Goal: Use online tool/utility

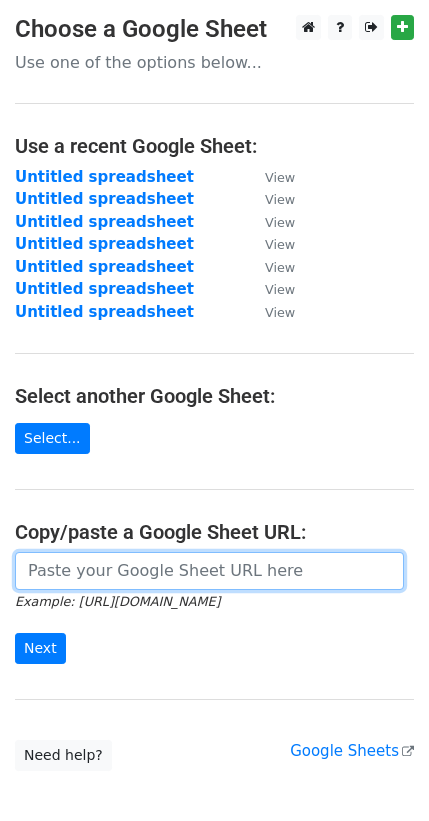
click at [47, 575] on input "url" at bounding box center [209, 571] width 389 height 38
paste input "[URL][DOMAIN_NAME]"
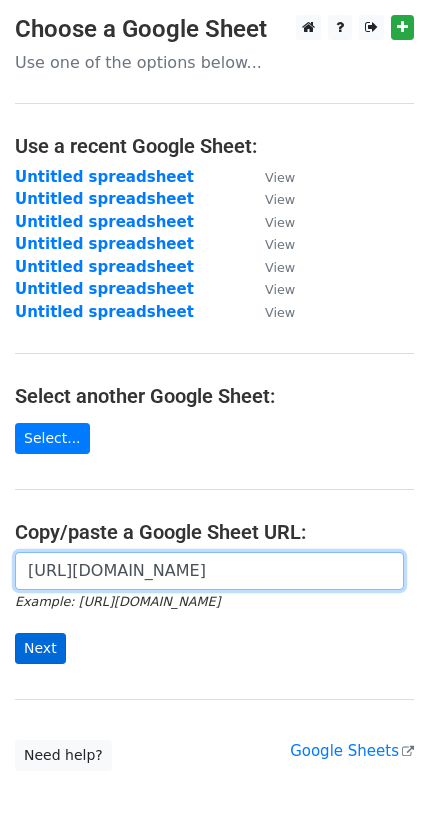
type input "[URL][DOMAIN_NAME]"
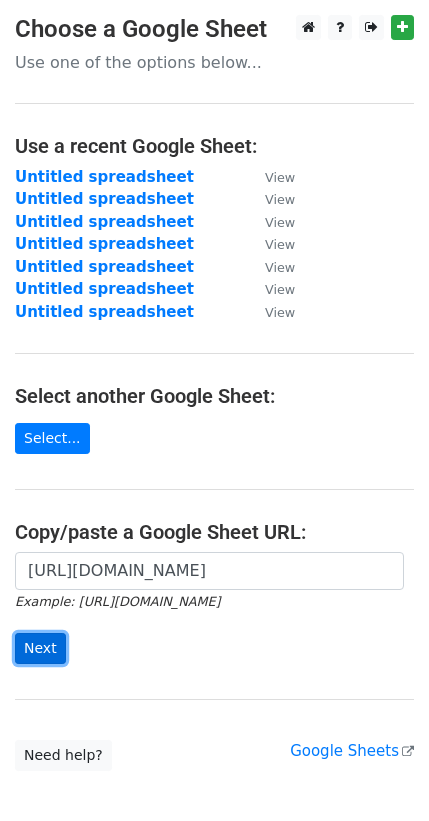
scroll to position [0, 0]
click at [40, 633] on input "Next" at bounding box center [40, 648] width 51 height 31
type input "[URL][DOMAIN_NAME]"
click at [52, 641] on input "Next" at bounding box center [40, 648] width 51 height 31
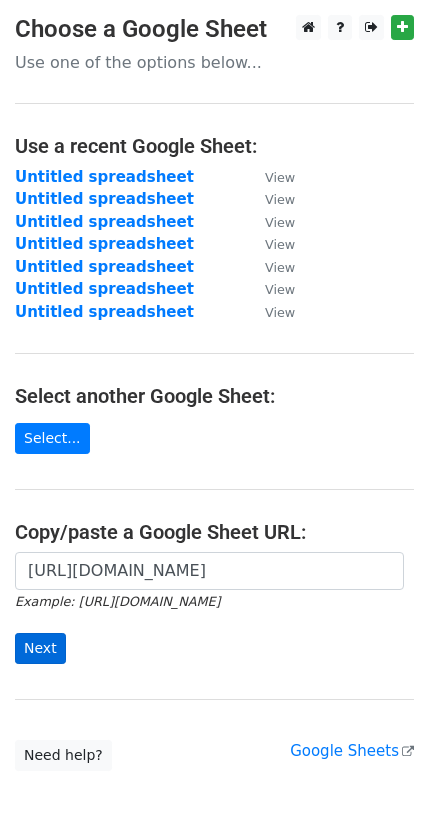
scroll to position [0, 0]
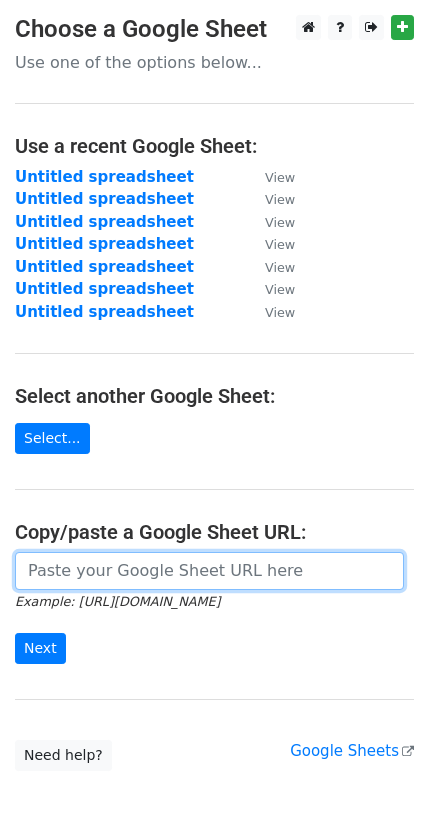
click at [88, 564] on input "url" at bounding box center [209, 571] width 389 height 38
paste input "[URL][DOMAIN_NAME]"
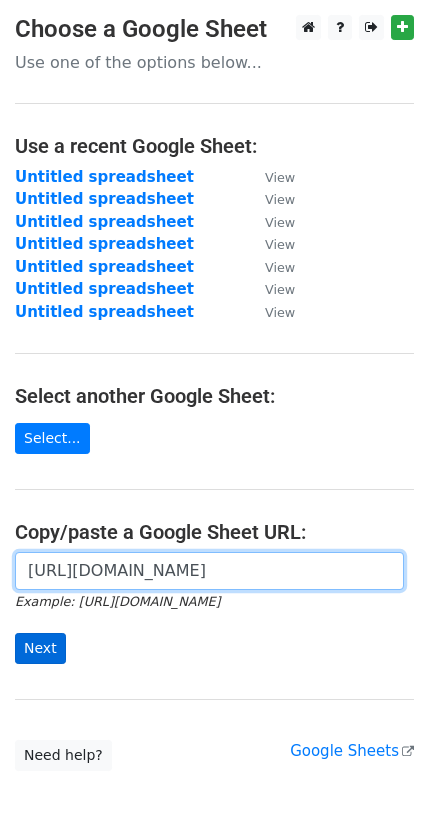
type input "[URL][DOMAIN_NAME]"
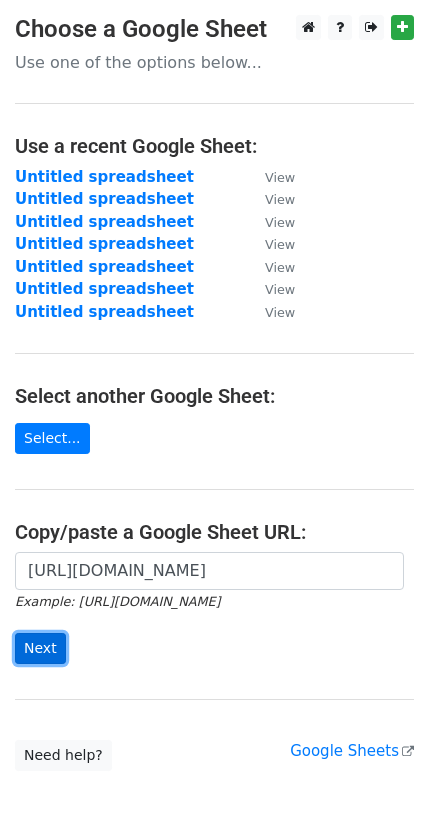
scroll to position [0, 0]
click at [48, 641] on input "Next" at bounding box center [40, 648] width 51 height 31
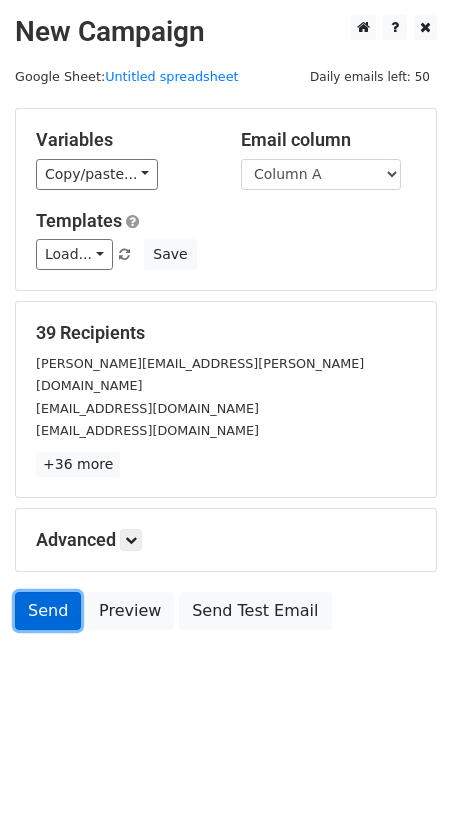
click at [39, 594] on link "Send" at bounding box center [48, 611] width 66 height 38
